Goal: Task Accomplishment & Management: Manage account settings

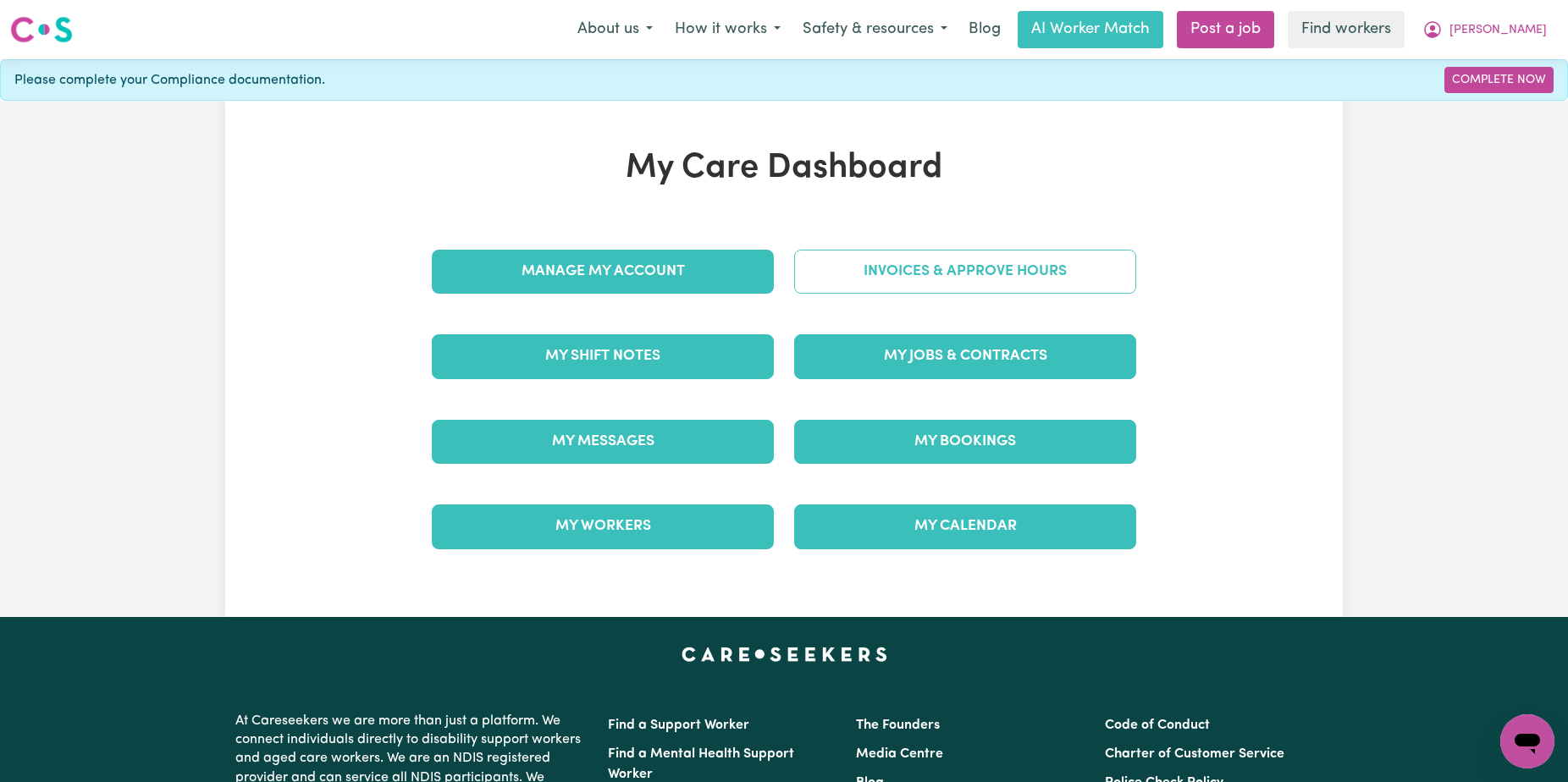
click at [1073, 260] on link "Invoices & Approve Hours" at bounding box center [965, 272] width 342 height 44
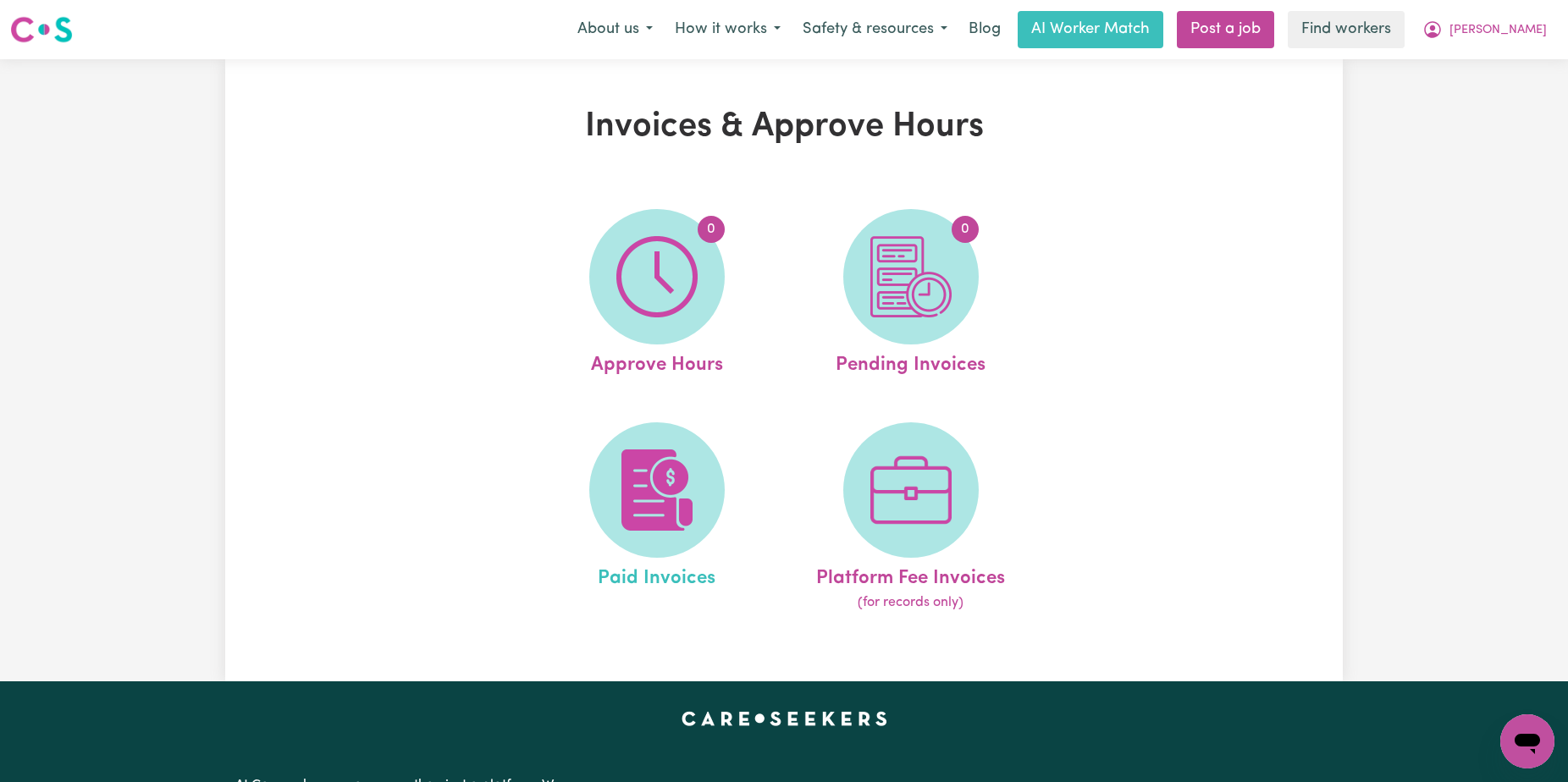
click at [579, 505] on link "Paid Invoices" at bounding box center [657, 518] width 244 height 192
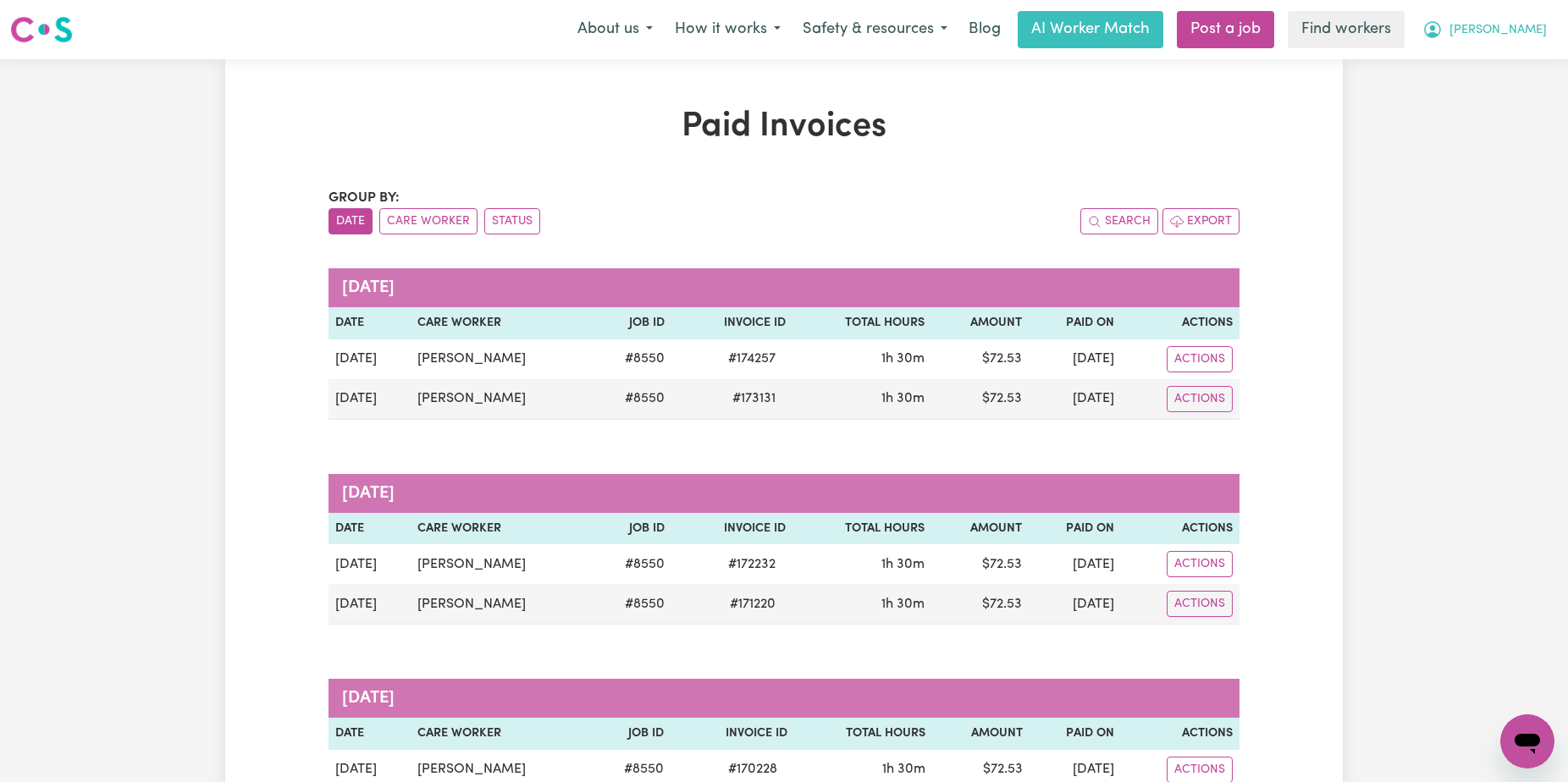
click at [1441, 24] on icon "My Account" at bounding box center [1432, 29] width 17 height 17
click at [1469, 95] on link "Logout" at bounding box center [1489, 97] width 133 height 33
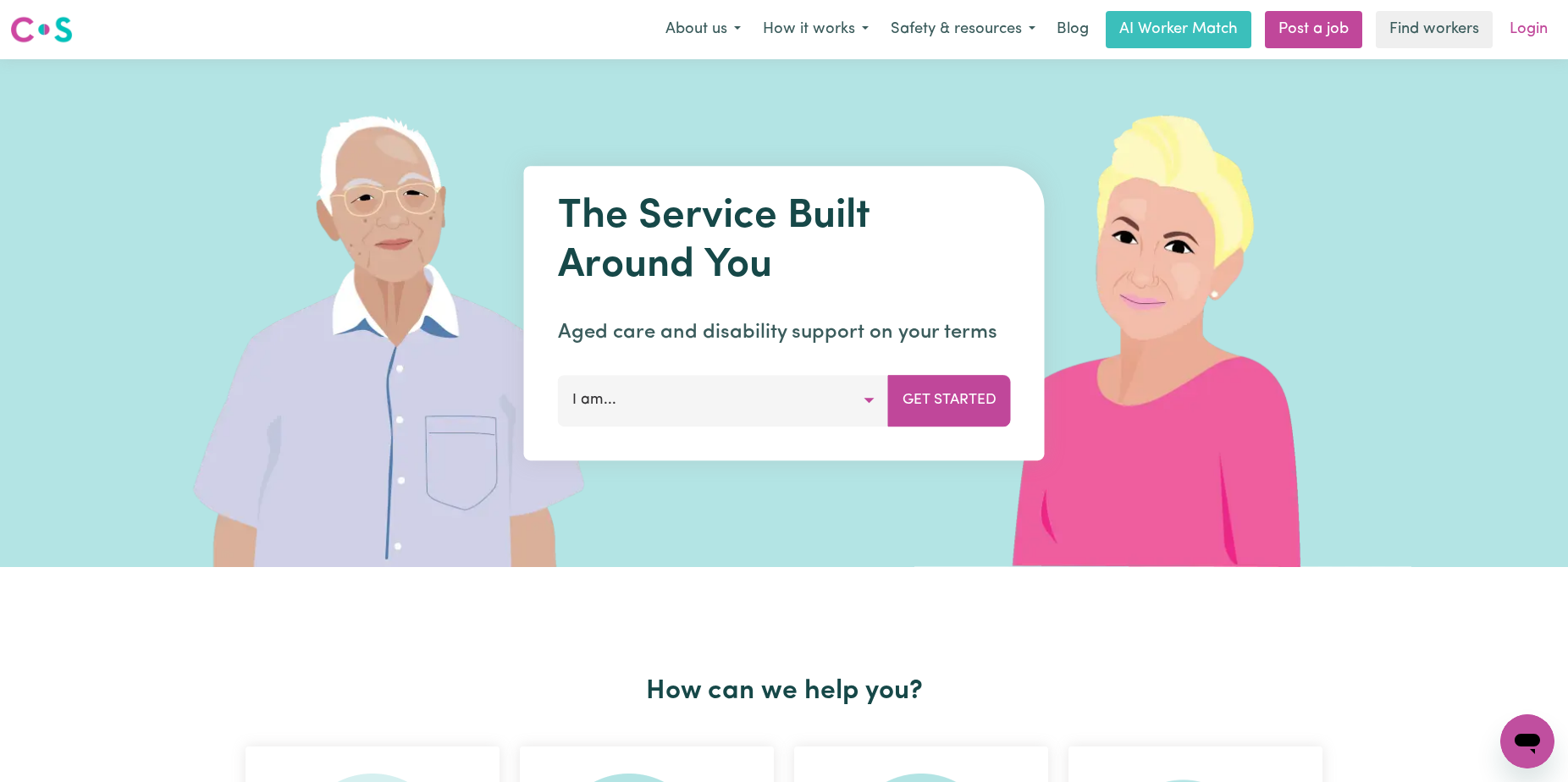
click at [1529, 28] on link "Login" at bounding box center [1528, 30] width 58 height 38
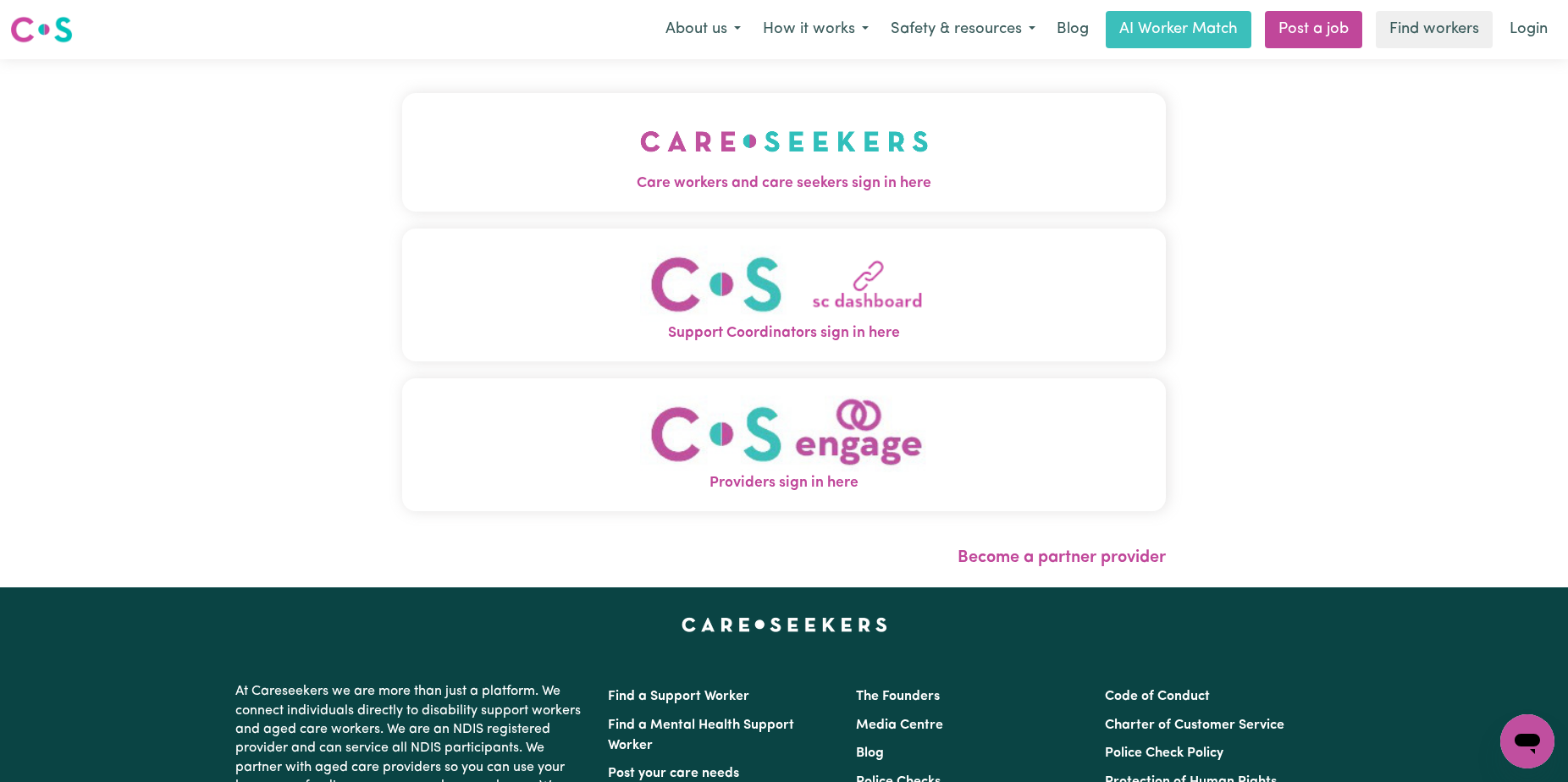
click at [746, 74] on div "Care workers and care seekers sign in here Support Coordinators sign in here Pr…" at bounding box center [784, 323] width 784 height 528
click at [747, 129] on img "Care workers and care seekers sign in here" at bounding box center [784, 140] width 288 height 62
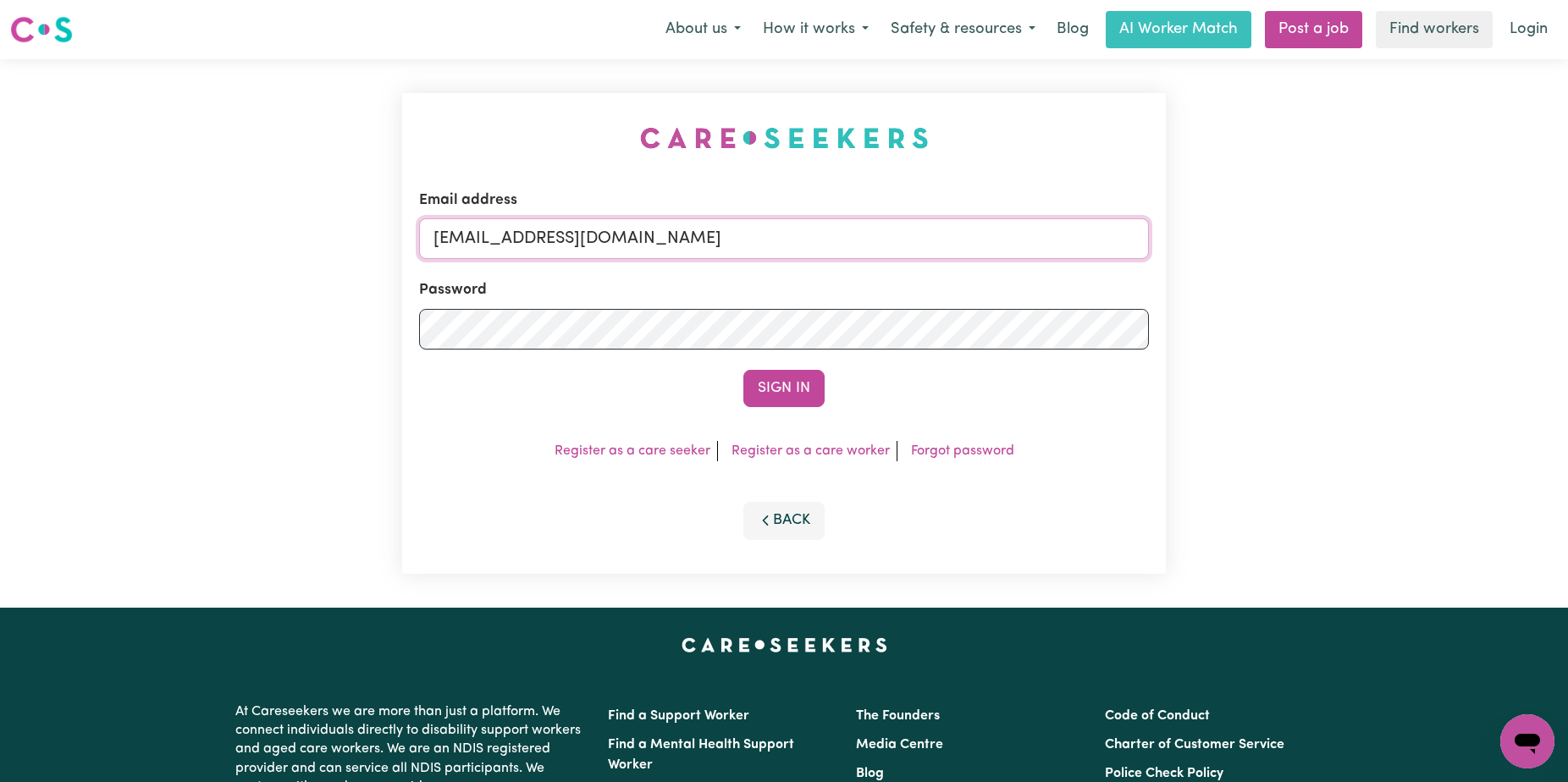
drag, startPoint x: 976, startPoint y: 233, endPoint x: 518, endPoint y: 247, distance: 458.2
click at [517, 245] on input "[EMAIL_ADDRESS][DOMAIN_NAME]" at bounding box center [783, 238] width 730 height 40
paste input "RobertMcCredie"
type input "[EMAIL_ADDRESS][DOMAIN_NAME]"
click at [744, 370] on button "Sign In" at bounding box center [784, 389] width 81 height 38
